Goal: Use online tool/utility: Utilize a website feature to perform a specific function

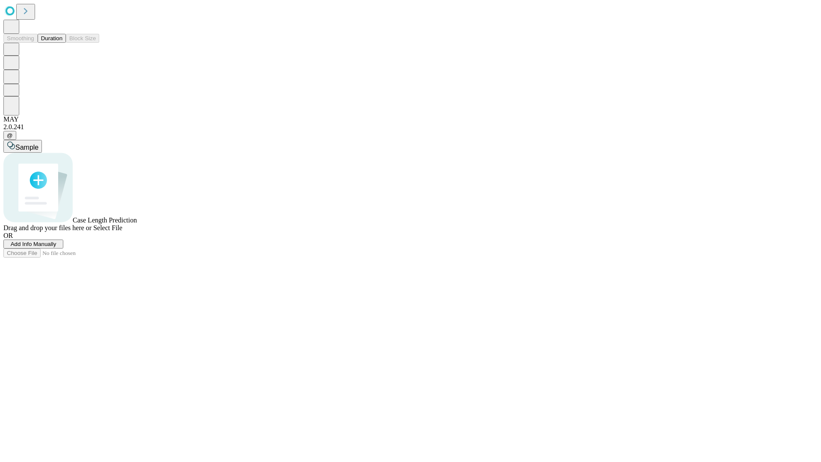
click at [62, 43] on button "Duration" at bounding box center [52, 38] width 28 height 9
click at [38, 144] on span "Sample" at bounding box center [26, 147] width 23 height 7
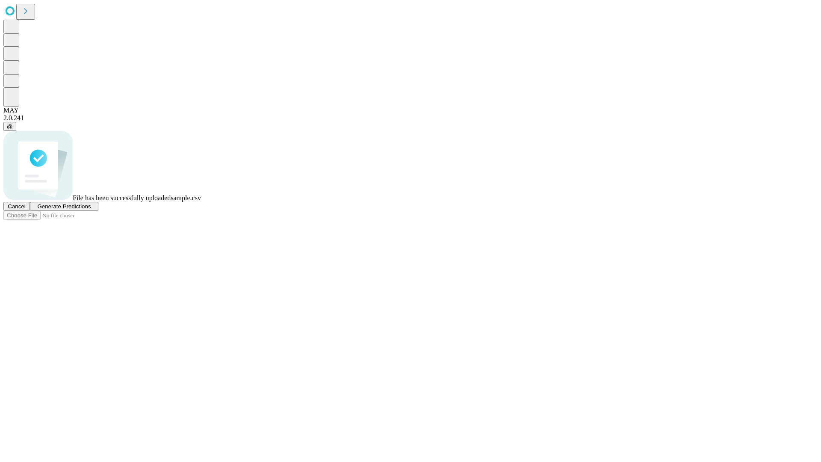
click at [91, 210] on span "Generate Predictions" at bounding box center [63, 206] width 53 height 6
